Goal: Task Accomplishment & Management: Manage account settings

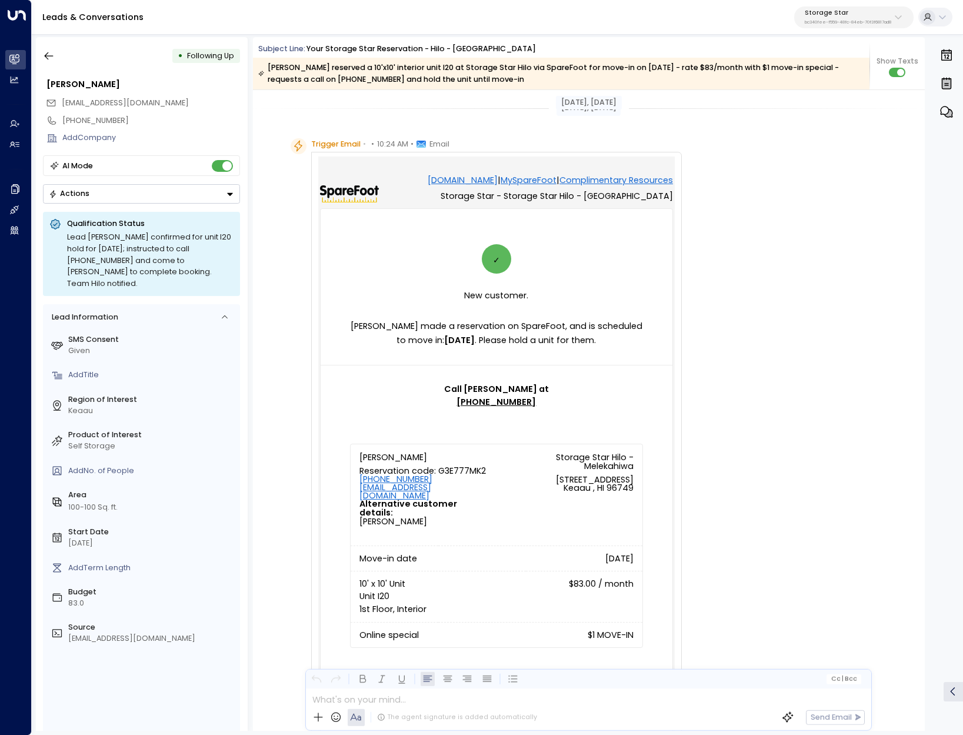
scroll to position [905, 0]
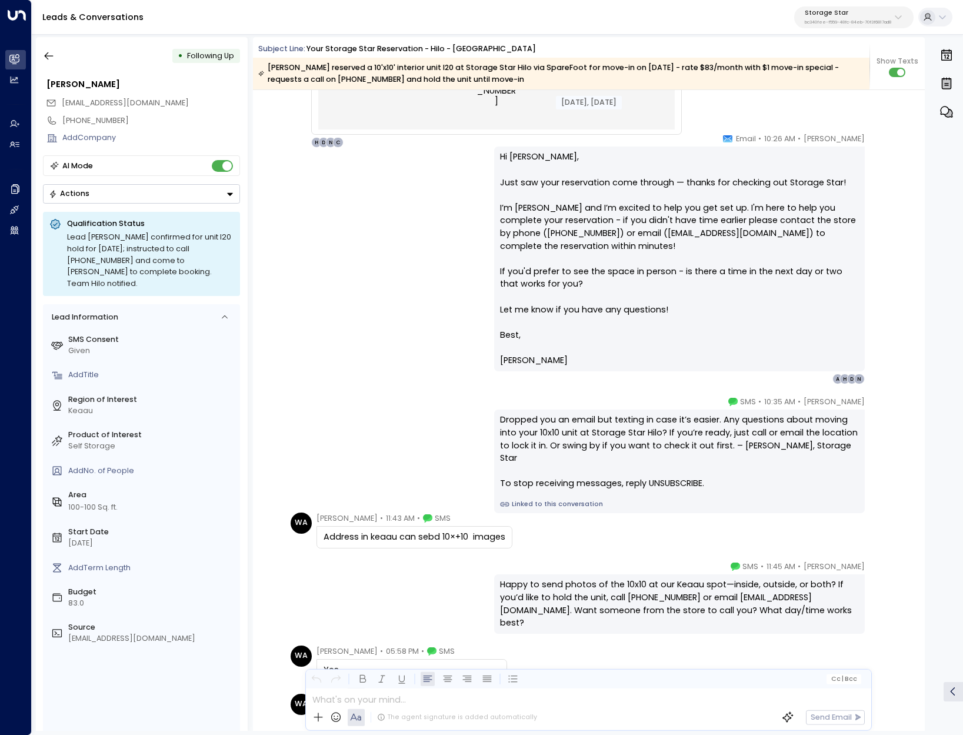
click at [125, 196] on button "Actions" at bounding box center [141, 193] width 197 height 19
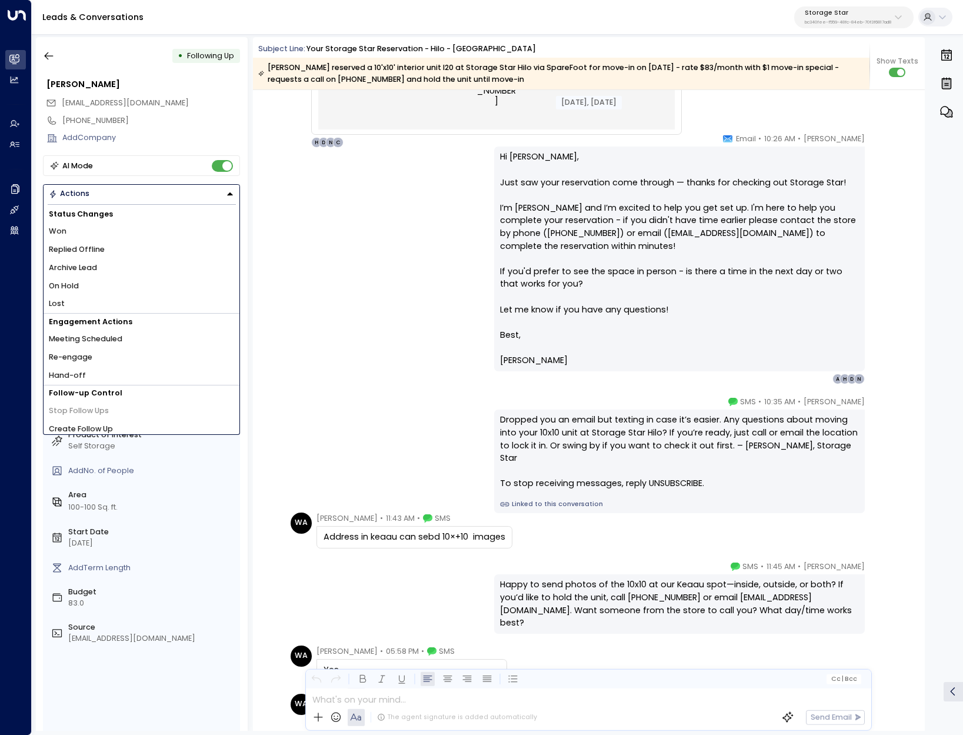
click at [125, 196] on button "Actions" at bounding box center [141, 193] width 197 height 19
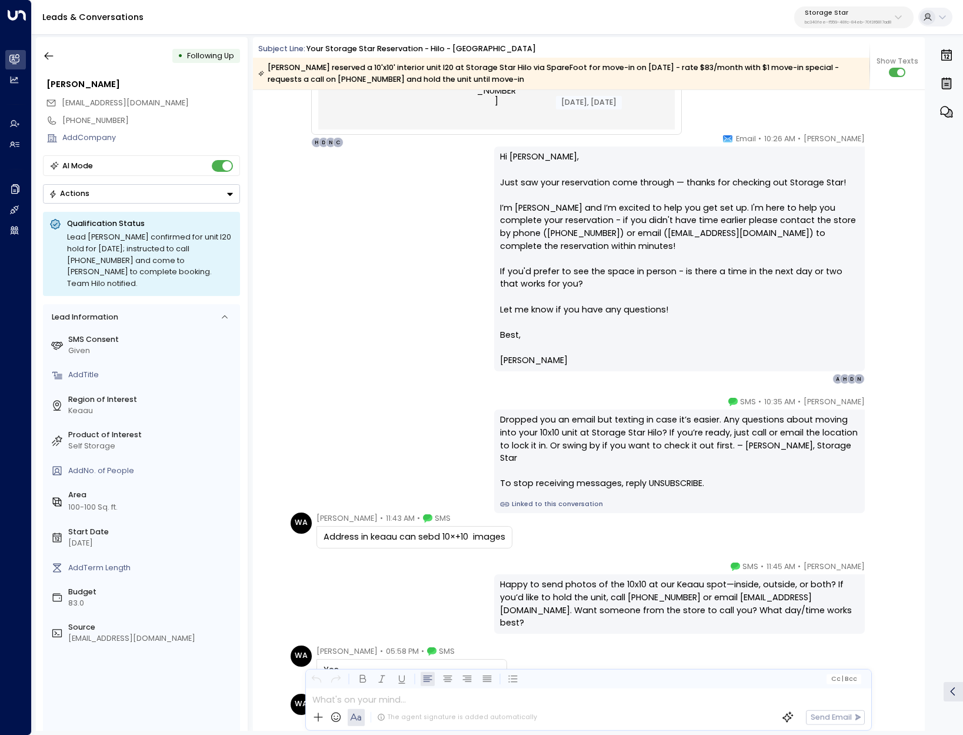
click at [104, 188] on button "Actions" at bounding box center [141, 193] width 197 height 19
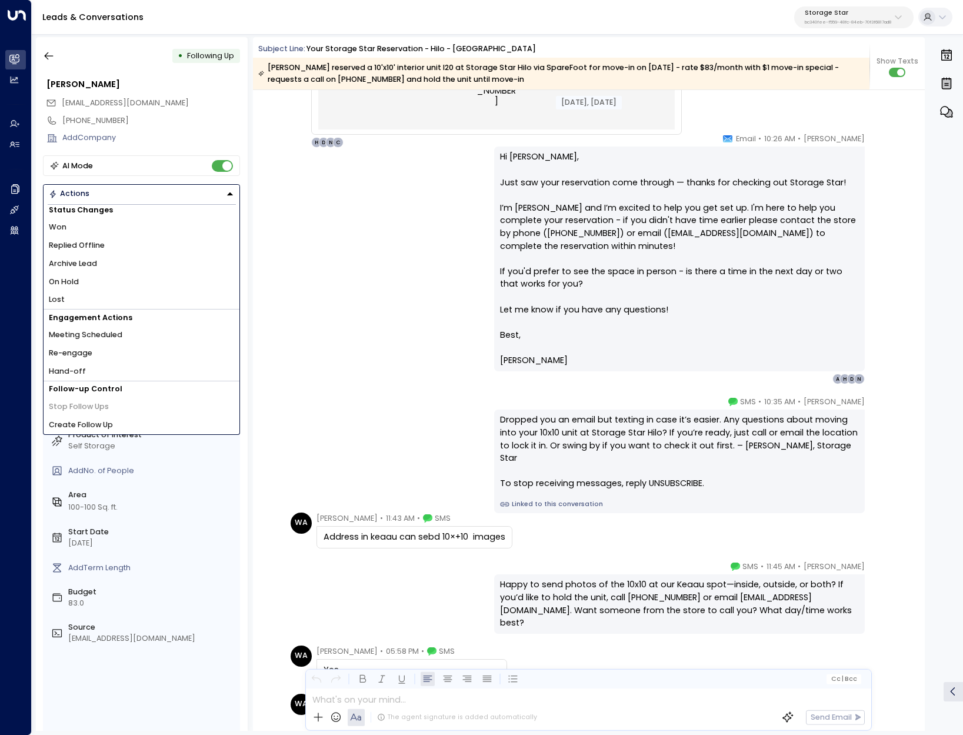
scroll to position [5, 0]
click at [134, 422] on li "Create Follow Up" at bounding box center [142, 424] width 196 height 18
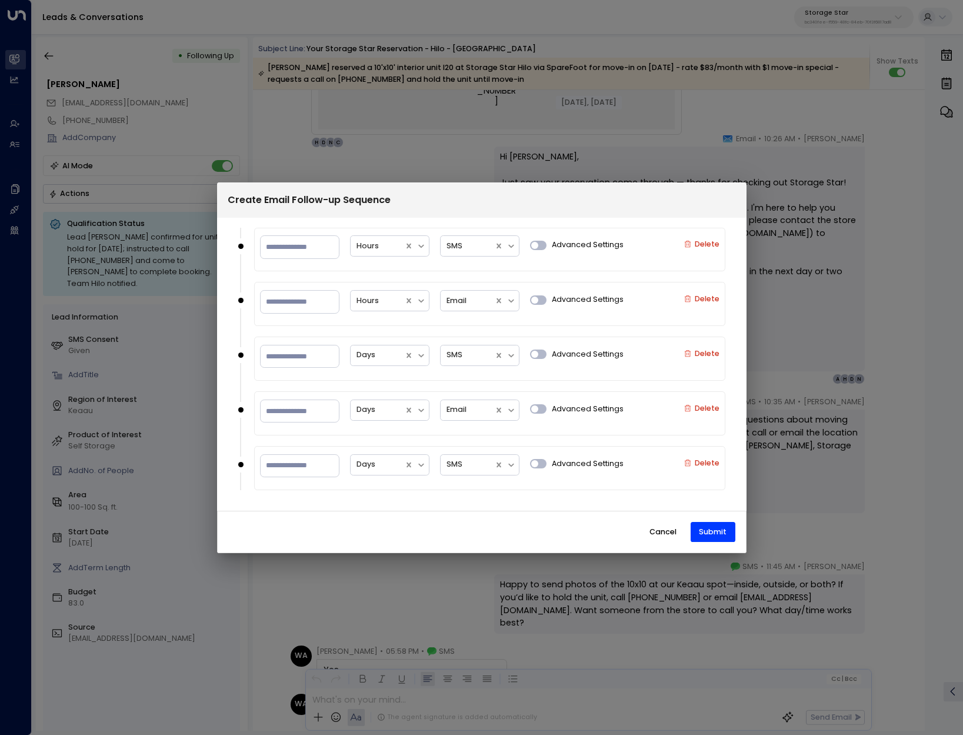
click at [669, 528] on button "Cancel" at bounding box center [663, 532] width 45 height 20
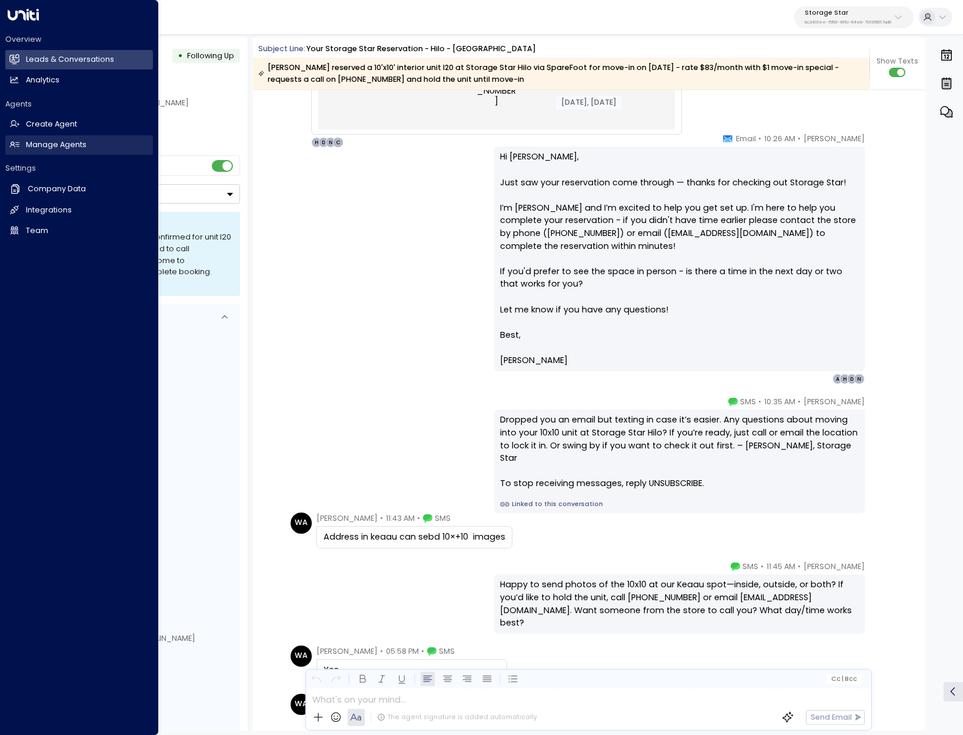
click at [99, 149] on link "Manage Agents Manage Agents" at bounding box center [79, 144] width 148 height 19
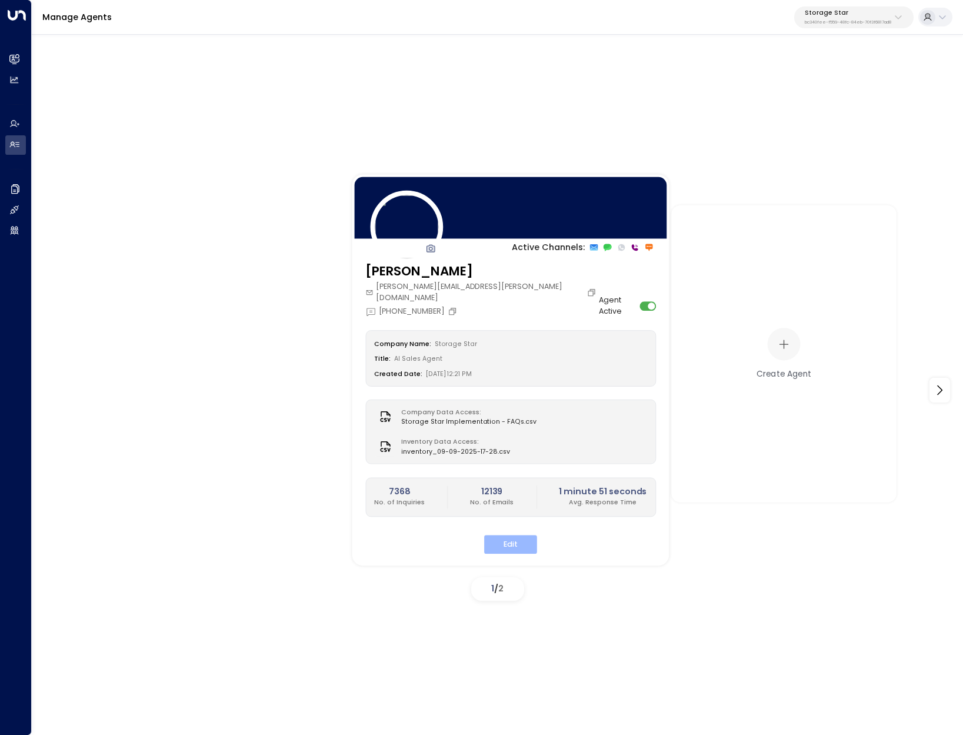
click at [506, 535] on button "Edit" at bounding box center [510, 544] width 53 height 18
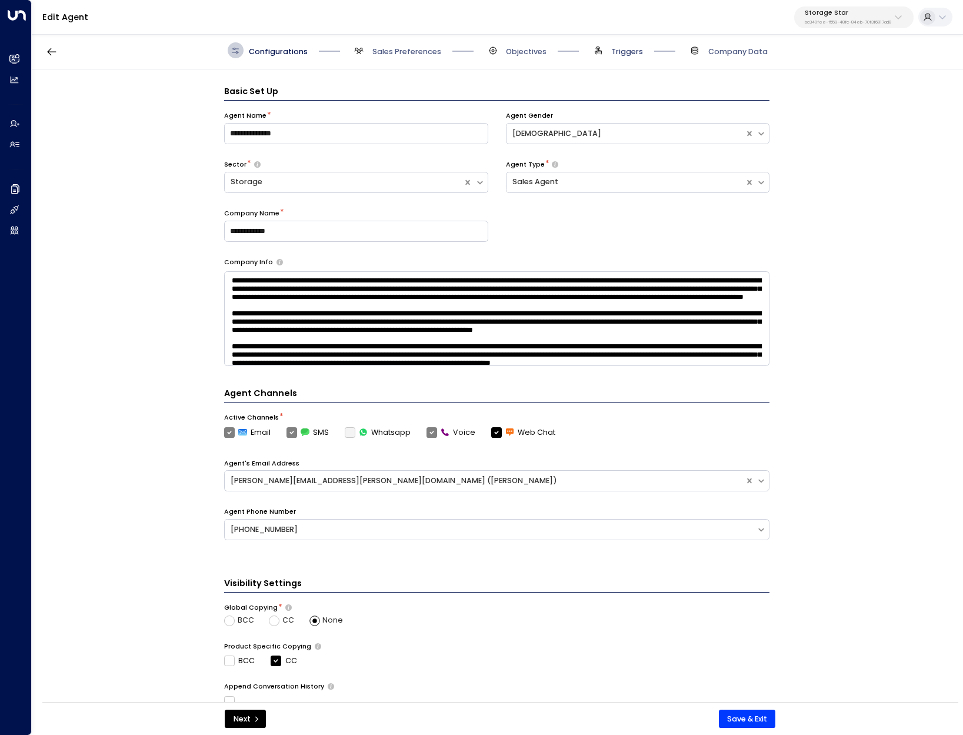
click at [618, 50] on span "Triggers" at bounding box center [627, 51] width 32 height 11
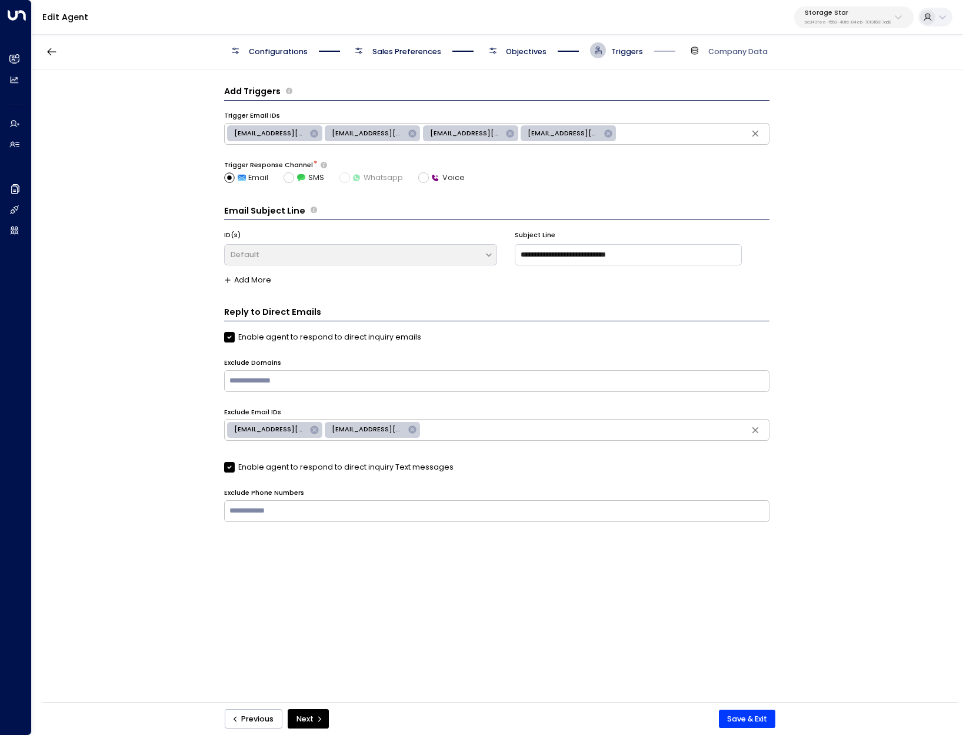
click at [512, 50] on span "Objectives" at bounding box center [526, 51] width 41 height 11
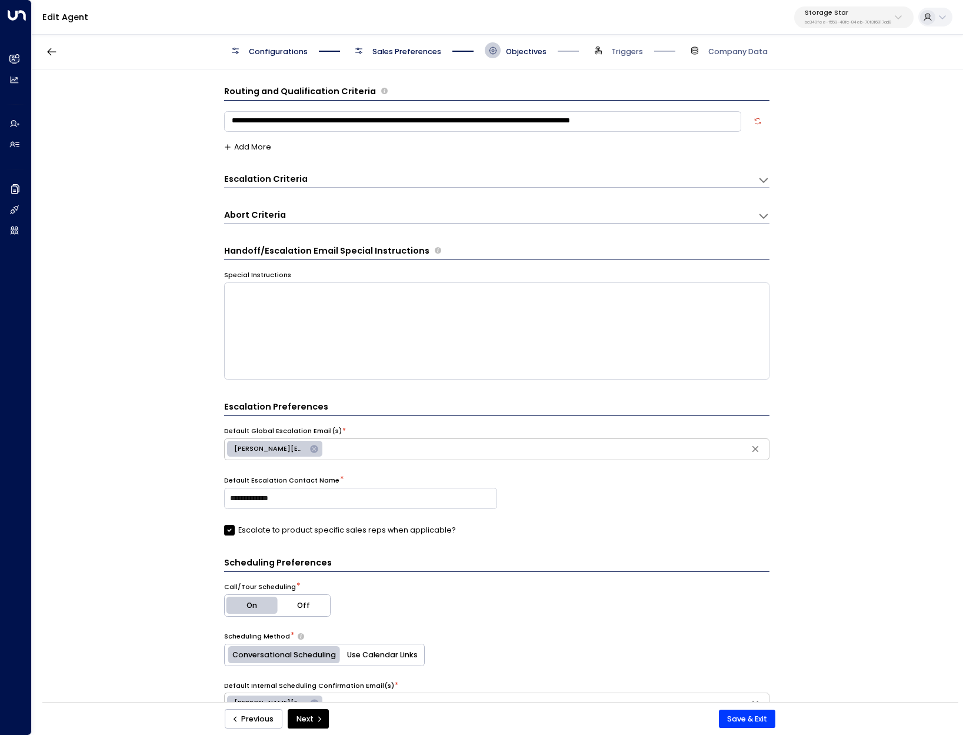
click at [399, 50] on span "Sales Preferences" at bounding box center [406, 51] width 69 height 11
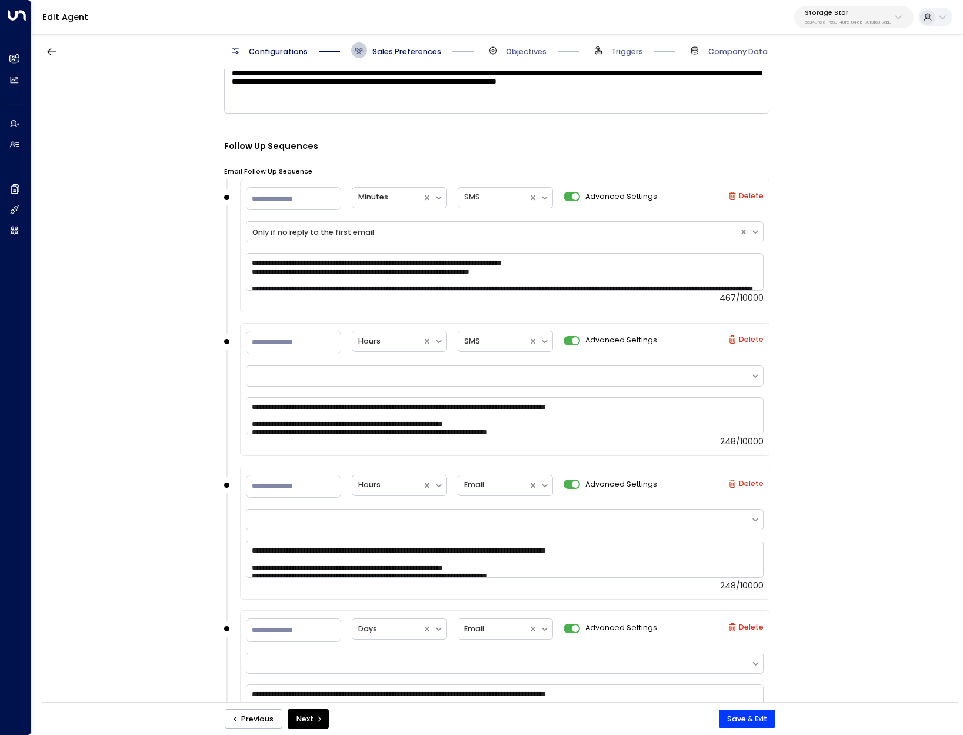
scroll to position [1252, 0]
